Goal: Task Accomplishment & Management: Manage account settings

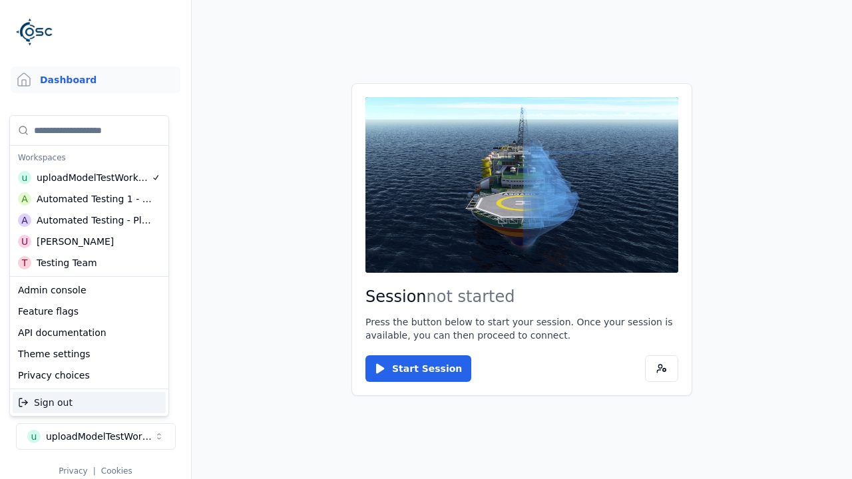
click at [89, 220] on div "Automated Testing - Playwright" at bounding box center [94, 220] width 115 height 13
click at [426, 240] on html "Support Dashboard Assets 3D Models Scenes Datasets Recordings Support Documenta…" at bounding box center [426, 239] width 852 height 479
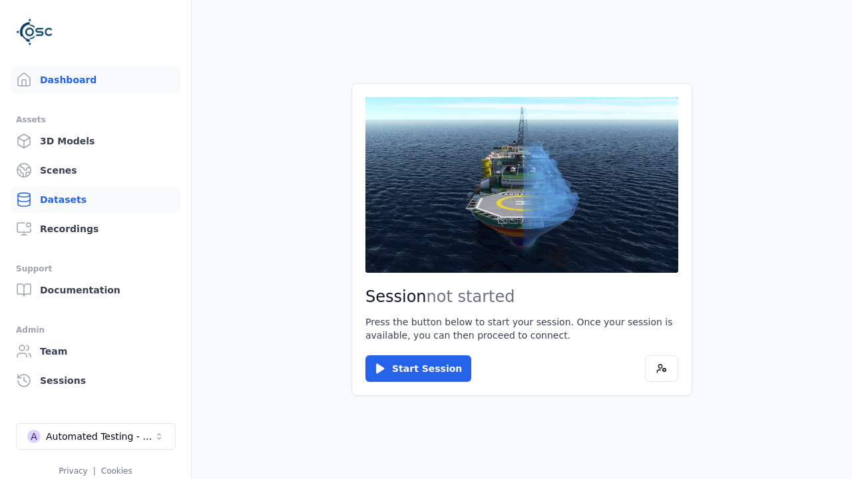
click at [95, 200] on link "Datasets" at bounding box center [96, 199] width 170 height 27
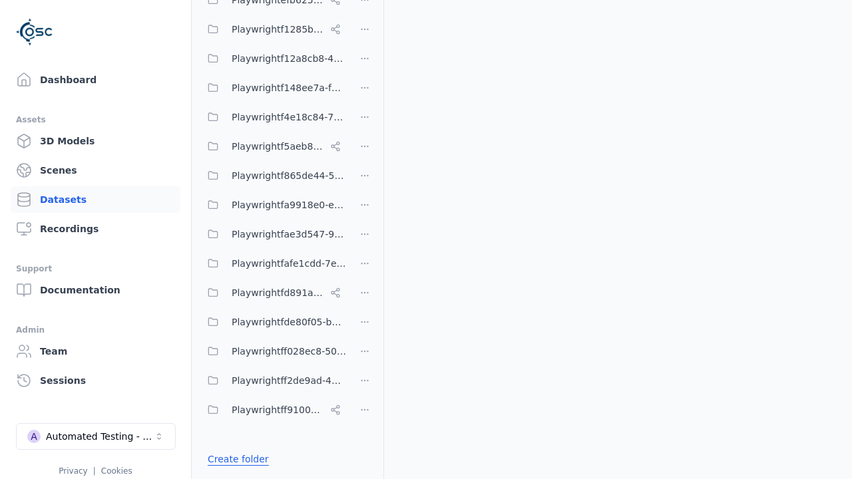
click at [234, 459] on link "Create folder" at bounding box center [238, 458] width 61 height 13
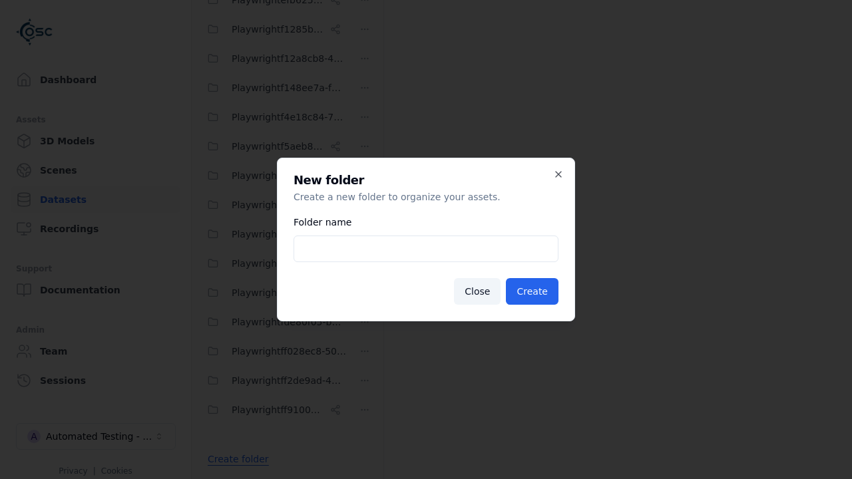
type input "**********"
click at [534, 291] on button "Create" at bounding box center [532, 291] width 53 height 27
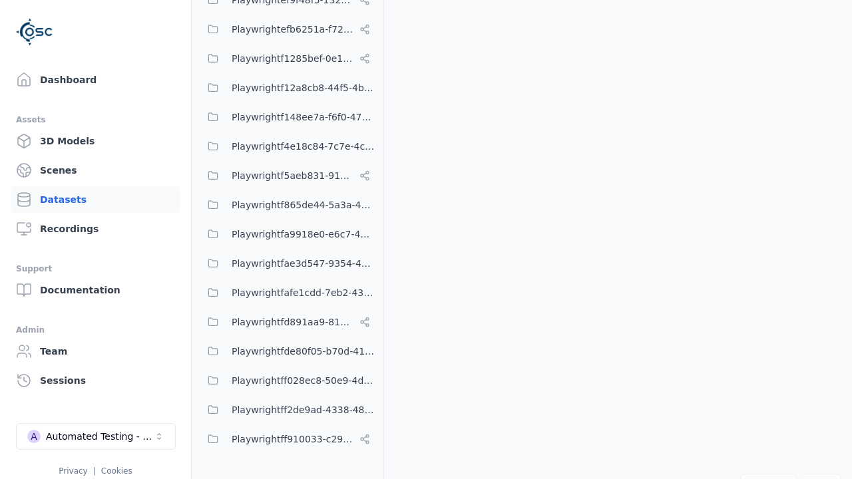
scroll to position [8959, 0]
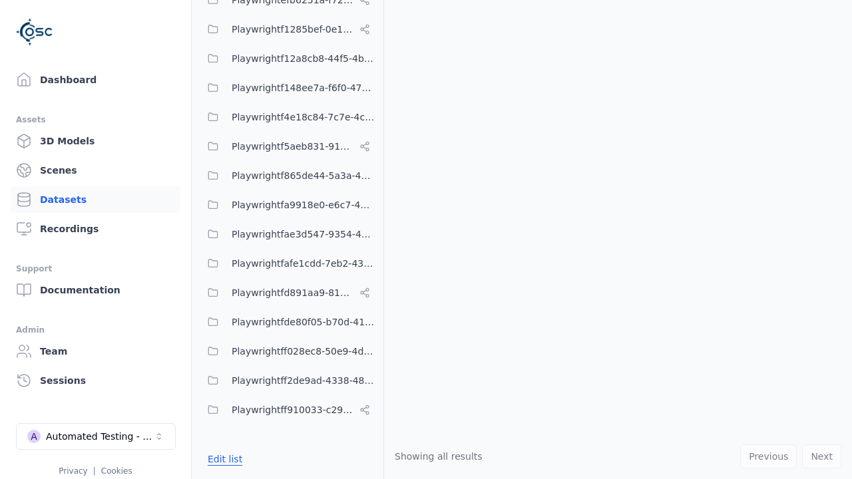
click at [222, 459] on button "Edit list" at bounding box center [225, 459] width 51 height 24
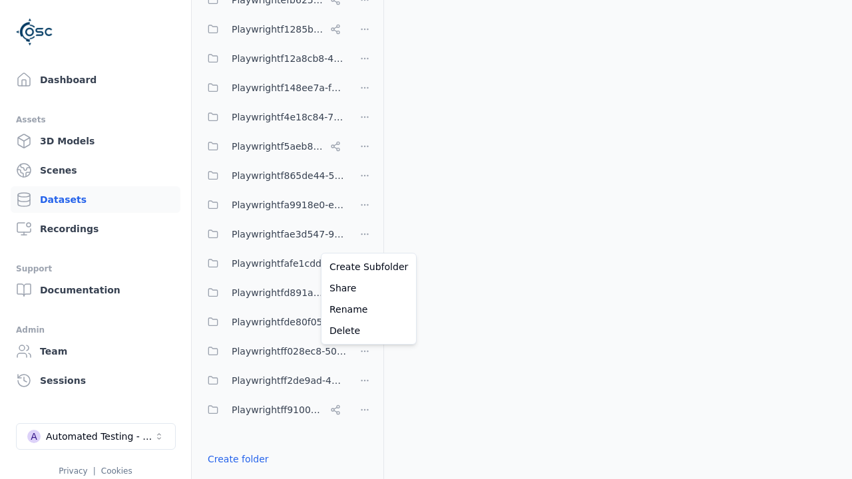
click at [365, 240] on html "Support Dashboard Assets 3D Models Scenes Datasets Recordings Support Documenta…" at bounding box center [426, 239] width 852 height 479
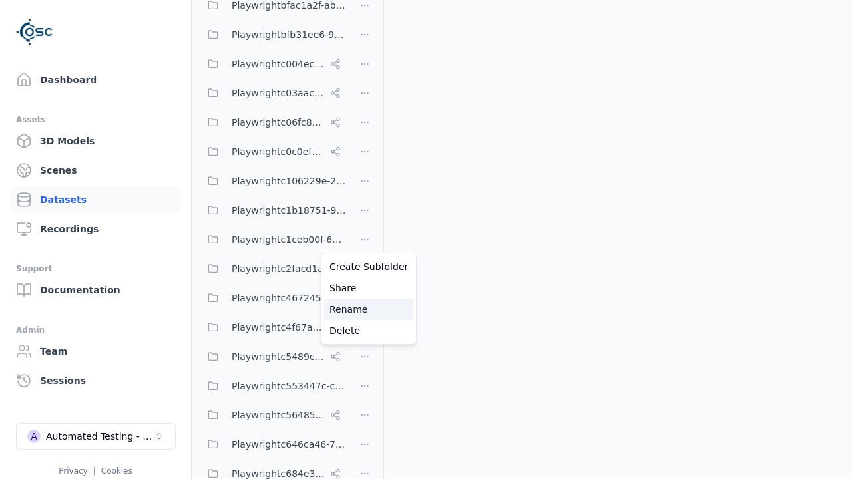
click at [364, 309] on div "Rename" at bounding box center [368, 309] width 89 height 21
